Goal: Navigation & Orientation: Find specific page/section

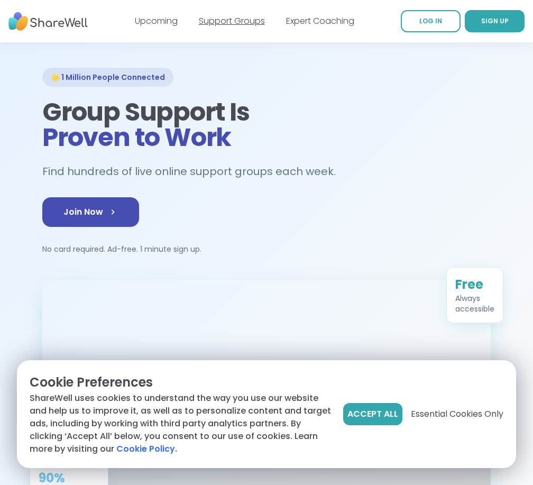
click at [229, 19] on link "Support Groups" at bounding box center [232, 21] width 66 height 12
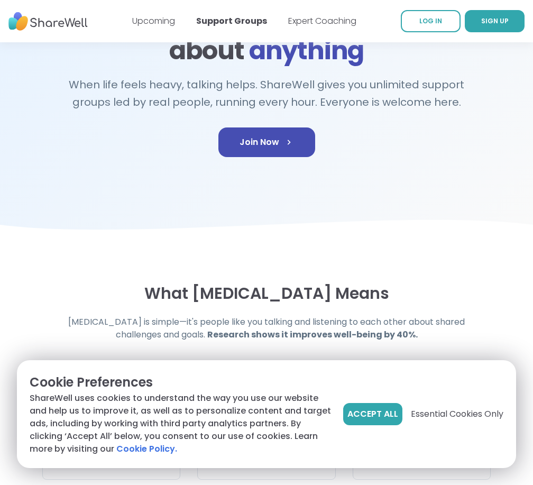
scroll to position [106, 0]
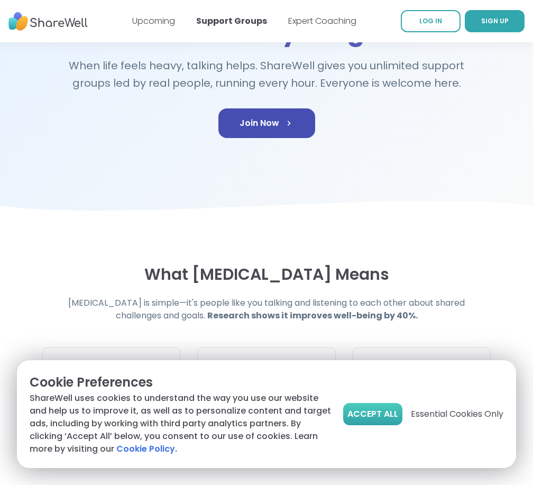
click at [384, 414] on span "Accept All" at bounding box center [372, 413] width 51 height 13
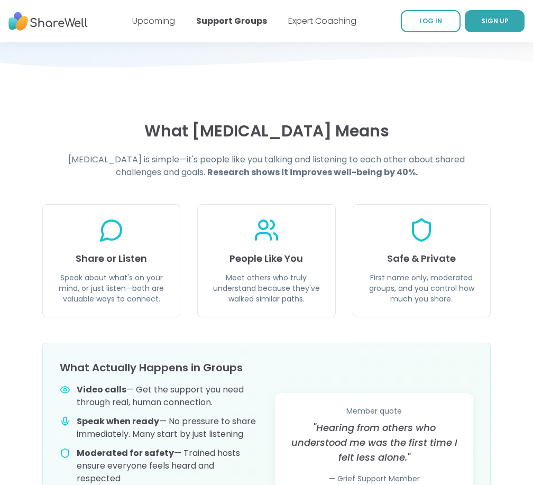
scroll to position [264, 0]
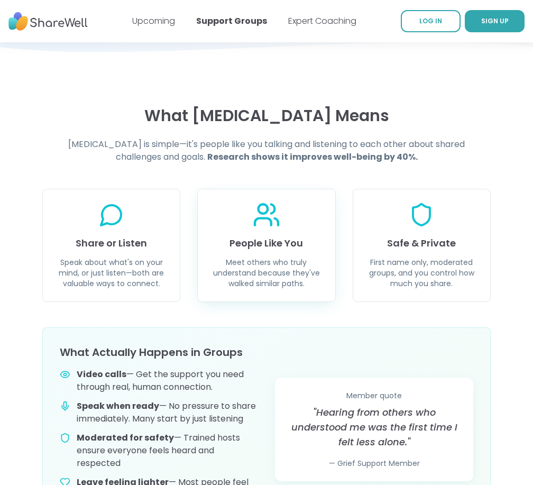
click at [268, 224] on icon at bounding box center [267, 215] width 28 height 28
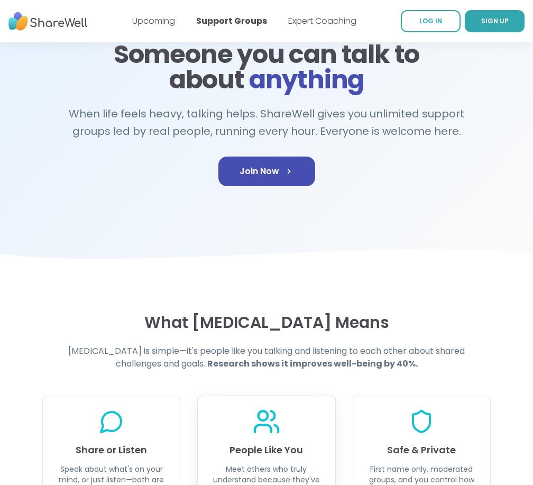
scroll to position [0, 0]
